Goal: Book appointment/travel/reservation

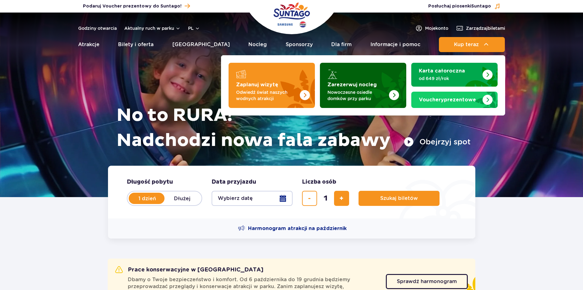
click at [379, 72] on img "Zarezerwuj nocleg" at bounding box center [378, 83] width 55 height 49
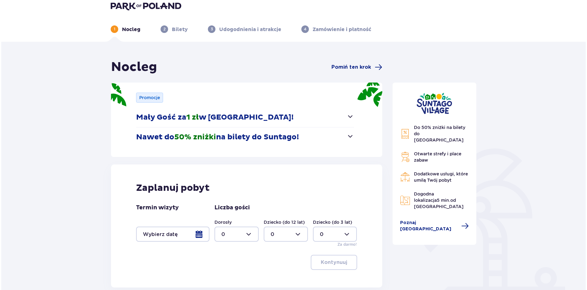
scroll to position [9, 0]
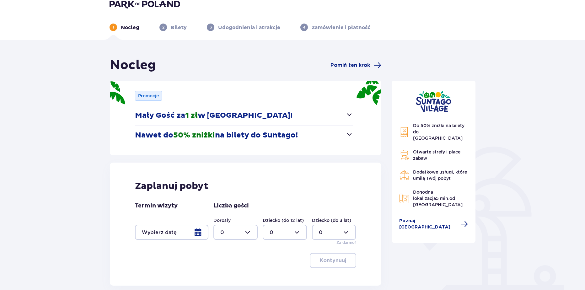
click at [185, 233] on div at bounding box center [171, 232] width 73 height 15
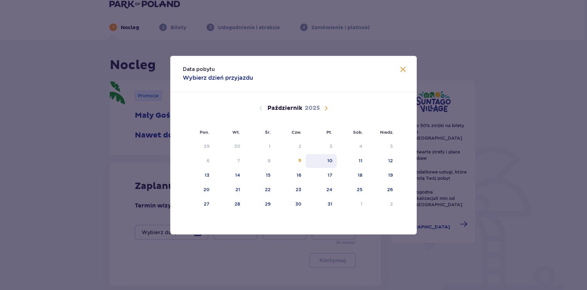
click at [301, 162] on div "9" at bounding box center [299, 161] width 3 height 6
click at [319, 161] on div "10" at bounding box center [321, 161] width 31 height 14
type input "09.10.25 - 10.10.25"
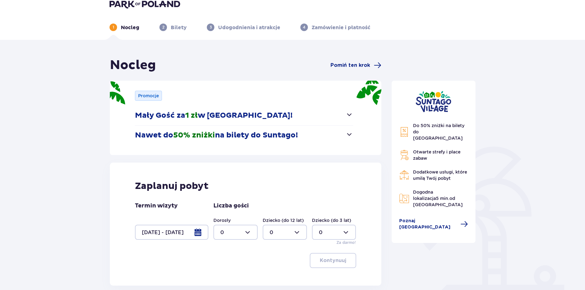
click at [232, 233] on div at bounding box center [235, 232] width 44 height 15
click at [230, 196] on div "2" at bounding box center [235, 197] width 30 height 7
type input "2"
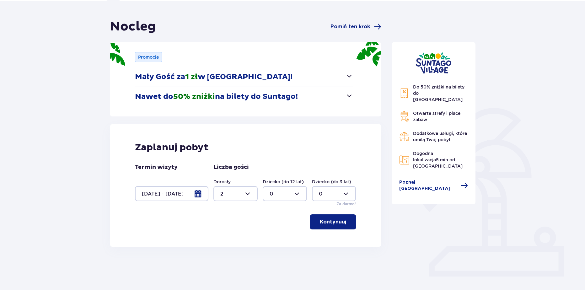
scroll to position [48, 0]
click at [297, 186] on div at bounding box center [285, 193] width 44 height 15
click at [273, 239] on div "2" at bounding box center [285, 238] width 30 height 7
type input "2"
click at [330, 226] on button "Kontynuuj" at bounding box center [333, 221] width 46 height 15
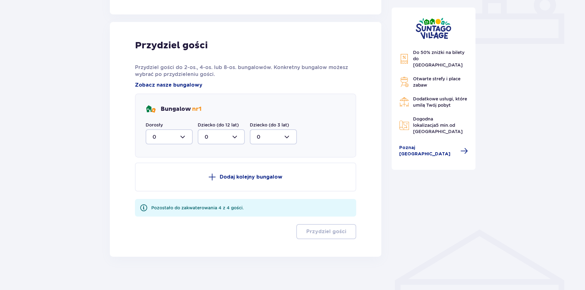
scroll to position [285, 0]
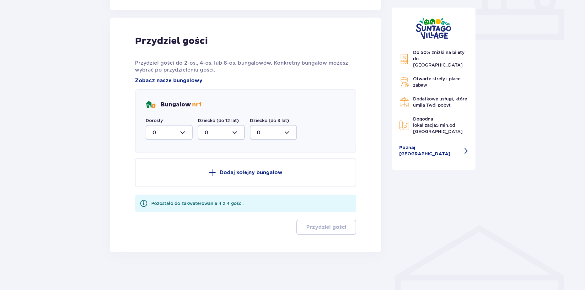
click at [151, 135] on div at bounding box center [169, 132] width 47 height 15
click at [164, 178] on div "2" at bounding box center [169, 177] width 33 height 7
type input "2"
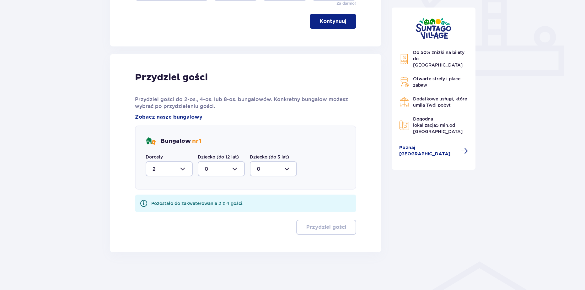
scroll to position [248, 0]
click at [217, 165] on div at bounding box center [221, 168] width 47 height 15
click at [211, 214] on div "2" at bounding box center [221, 214] width 33 height 7
type input "2"
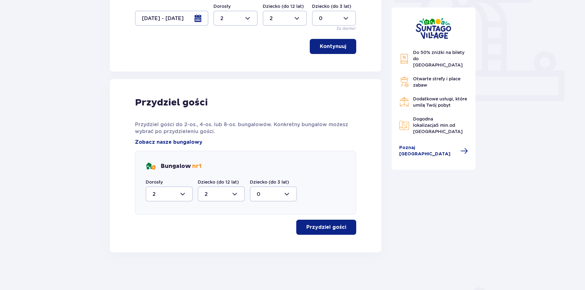
scroll to position [223, 0]
click at [324, 232] on div "Przydziel gości Przydziel gości do 2-os., 4-os. lub 8-os. bungalowów. Konkretny…" at bounding box center [245, 165] width 271 height 173
click at [324, 228] on p "Przydziel gości" at bounding box center [326, 227] width 40 height 7
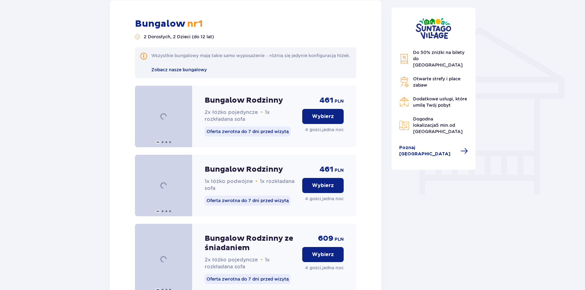
scroll to position [485, 0]
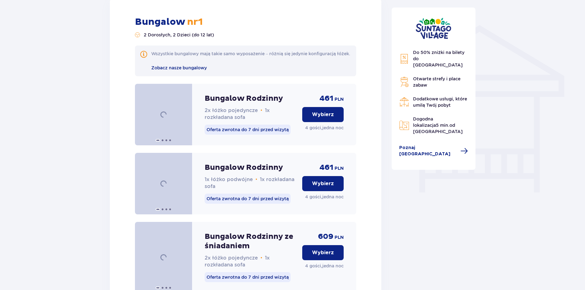
drag, startPoint x: 585, startPoint y: 126, endPoint x: 582, endPoint y: 167, distance: 40.9
click at [582, 167] on div "Nocleg Pomiń ten krok Promocje Mały Gość za 1 zł w Suntago Village! Noc za złot…" at bounding box center [292, 149] width 585 height 1170
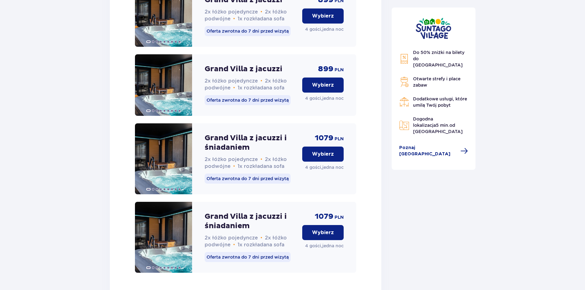
scroll to position [872, 0]
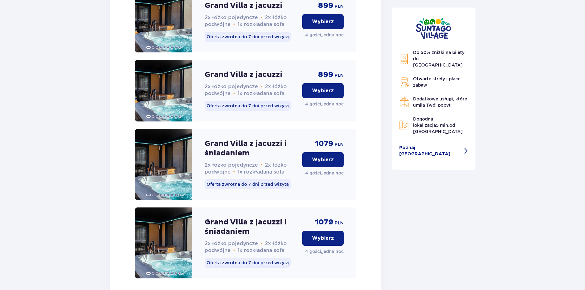
drag, startPoint x: 584, startPoint y: 248, endPoint x: 582, endPoint y: 196, distance: 51.9
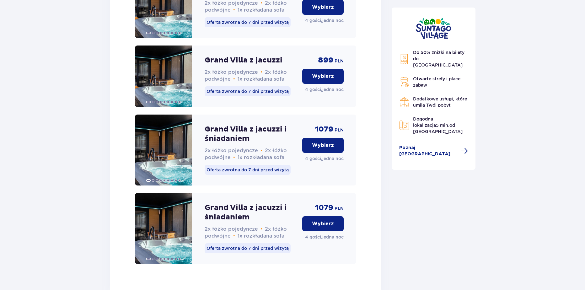
scroll to position [880, 0]
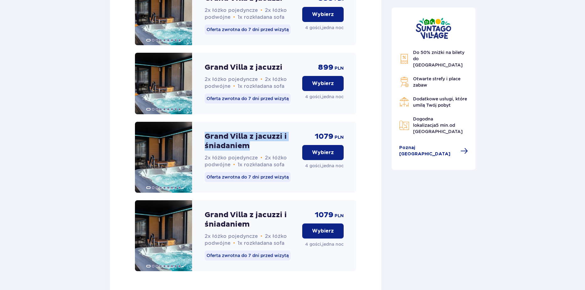
drag, startPoint x: 253, startPoint y: 152, endPoint x: 198, endPoint y: 139, distance: 56.7
click at [198, 139] on div "Grand Villa z jacuzzi i śniadaniem 2x łóżko pojedyncze • 2x łóżko podwójne • 1x…" at bounding box center [245, 157] width 221 height 71
click at [254, 148] on p "Grand Villa z jacuzzi i śniadaniem" at bounding box center [251, 141] width 93 height 19
click at [260, 151] on p "Grand Villa z jacuzzi i śniadaniem" at bounding box center [251, 141] width 93 height 19
drag, startPoint x: 258, startPoint y: 155, endPoint x: 205, endPoint y: 141, distance: 55.1
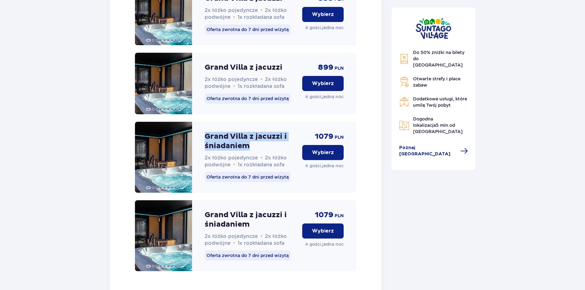
click at [205, 141] on p "Grand Villa z jacuzzi i śniadaniem" at bounding box center [251, 141] width 93 height 19
click at [261, 151] on p "Grand Villa z jacuzzi i śniadaniem" at bounding box center [251, 141] width 93 height 19
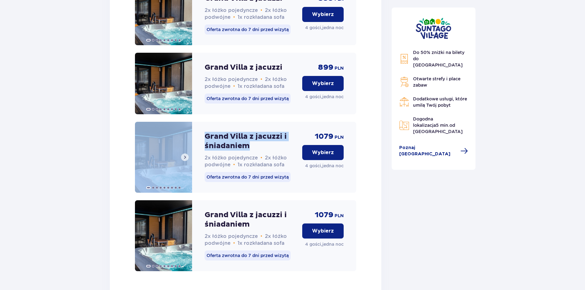
drag, startPoint x: 260, startPoint y: 153, endPoint x: 190, endPoint y: 139, distance: 70.8
click at [190, 139] on div "Grand Villa z jacuzzi i śniadaniem 2x łóżko pojedyncze • 2x łóżko podwójne • 1x…" at bounding box center [245, 157] width 221 height 71
click at [269, 151] on p "Grand Villa z jacuzzi i śniadaniem" at bounding box center [251, 141] width 93 height 19
click at [267, 151] on p "Grand Villa z jacuzzi i śniadaniem" at bounding box center [251, 141] width 93 height 19
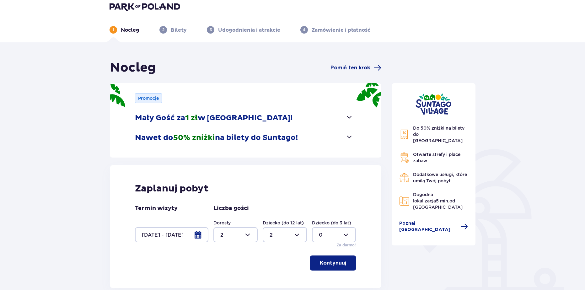
scroll to position [0, 0]
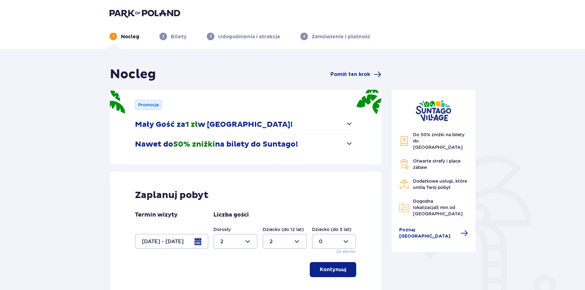
click at [167, 13] on img at bounding box center [145, 13] width 71 height 9
